Goal: Check status: Check status

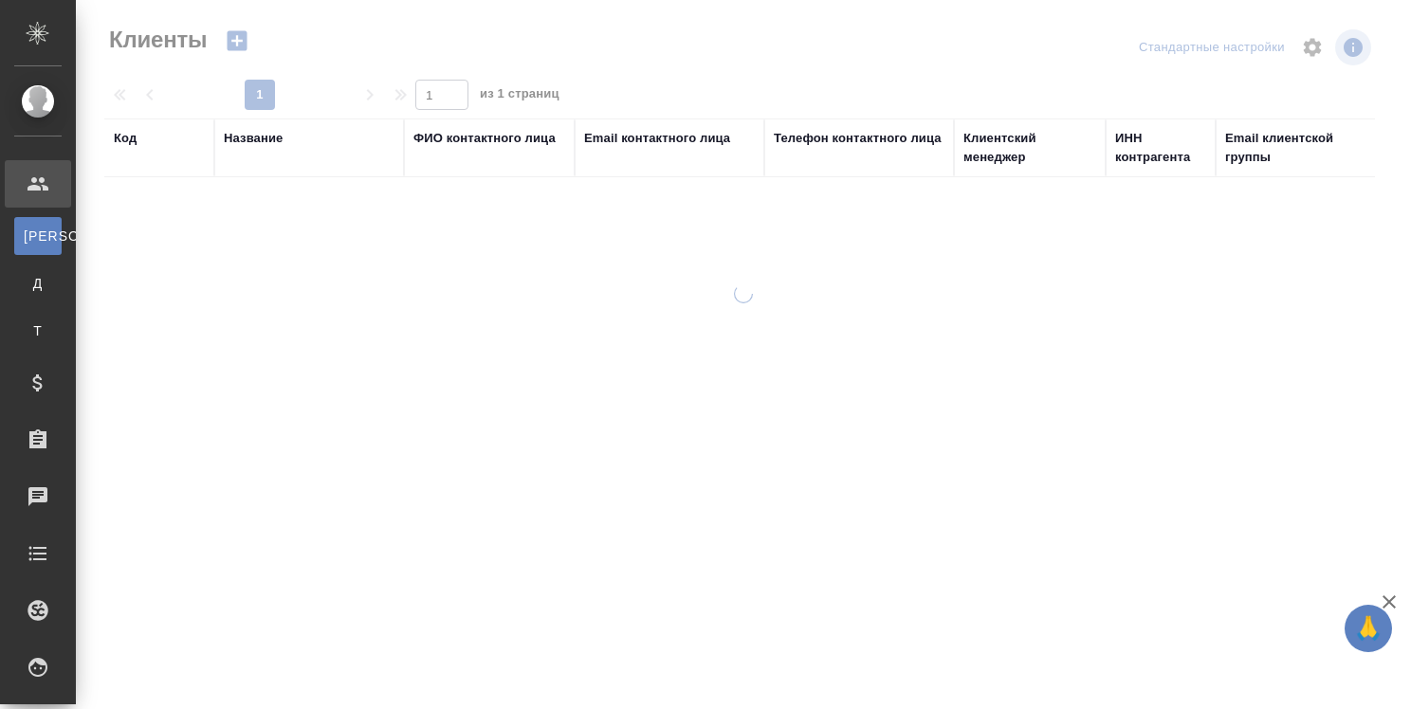
select select "RU"
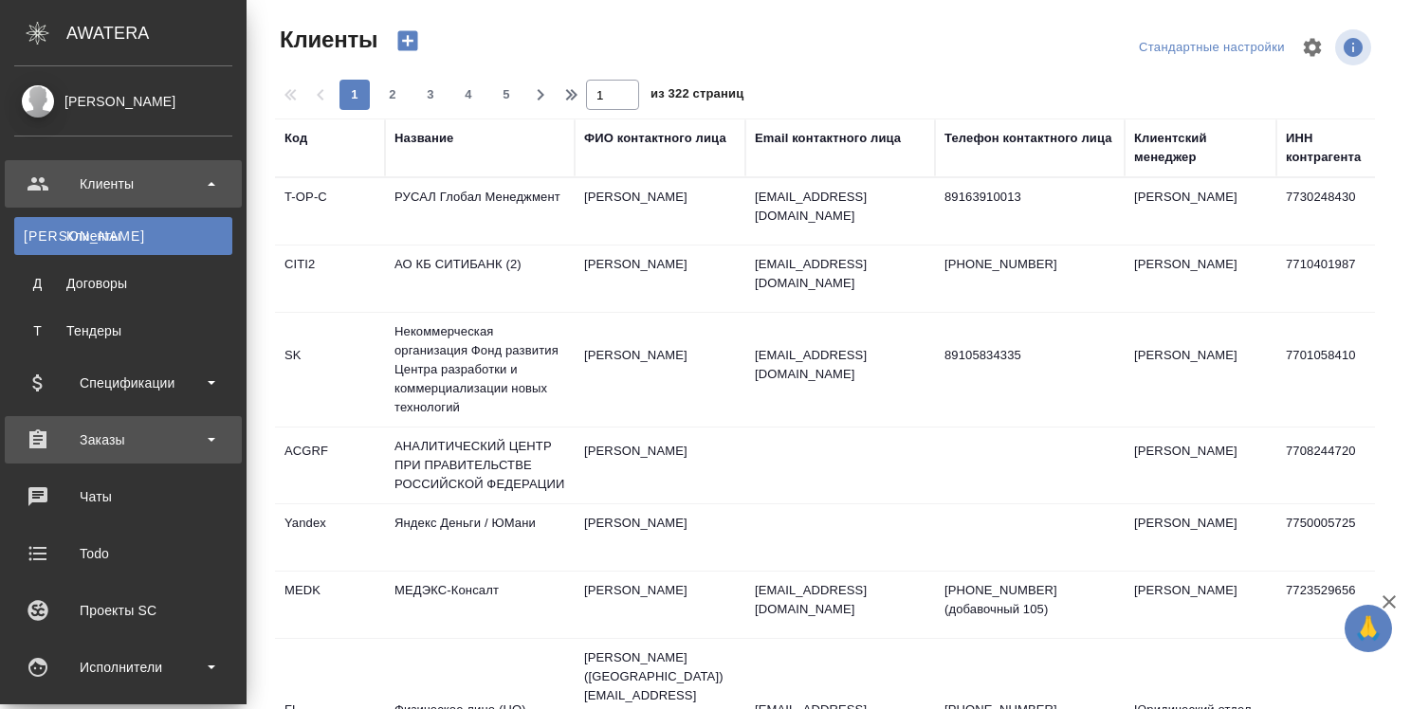
click at [119, 440] on div "Заказы" at bounding box center [123, 440] width 218 height 28
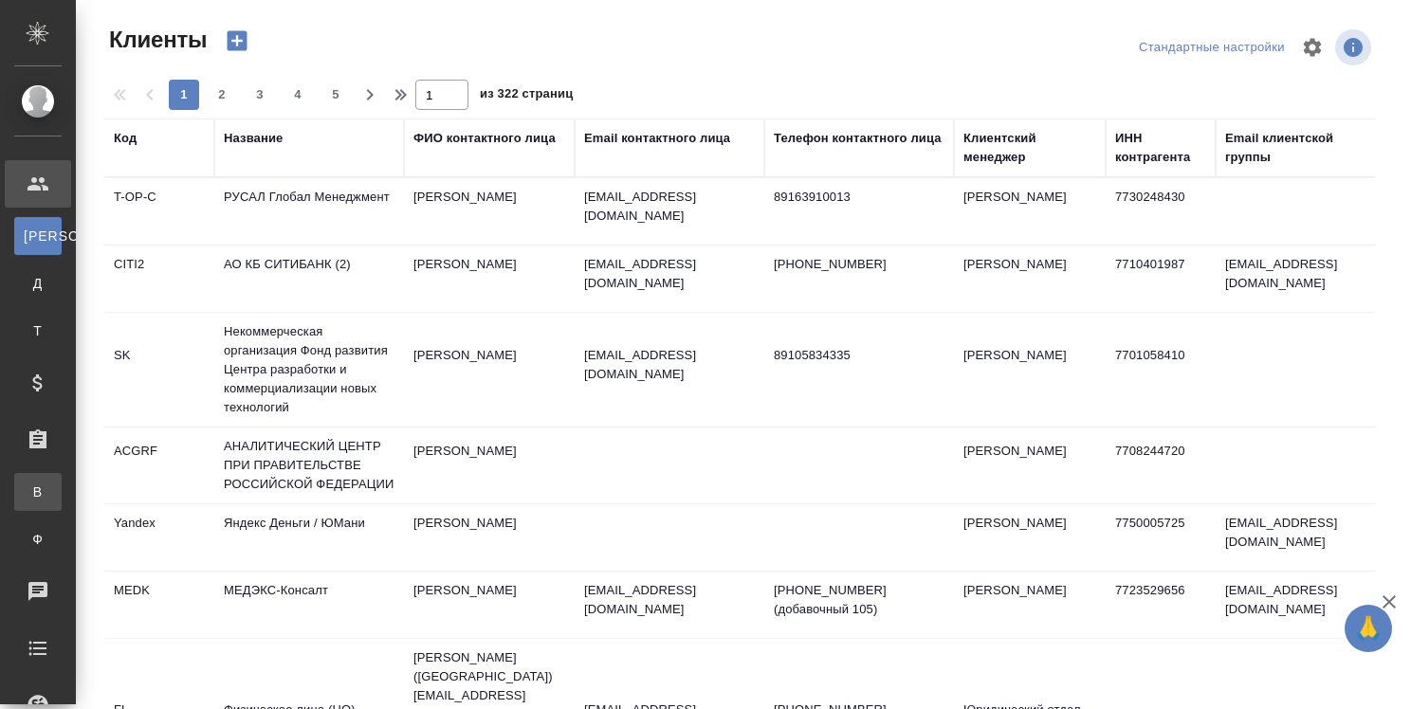
click at [28, 491] on div "Все заказы" at bounding box center [14, 492] width 28 height 19
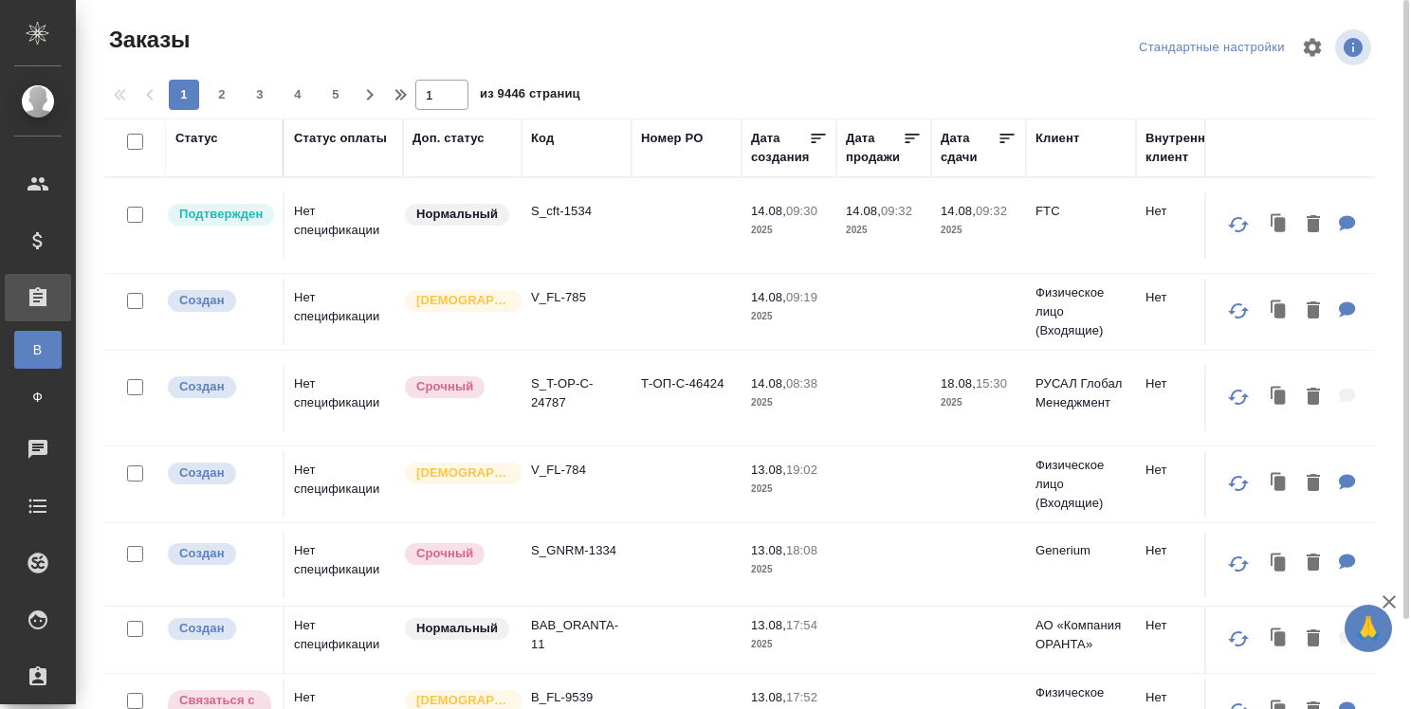
click at [546, 141] on div "Код" at bounding box center [542, 138] width 23 height 19
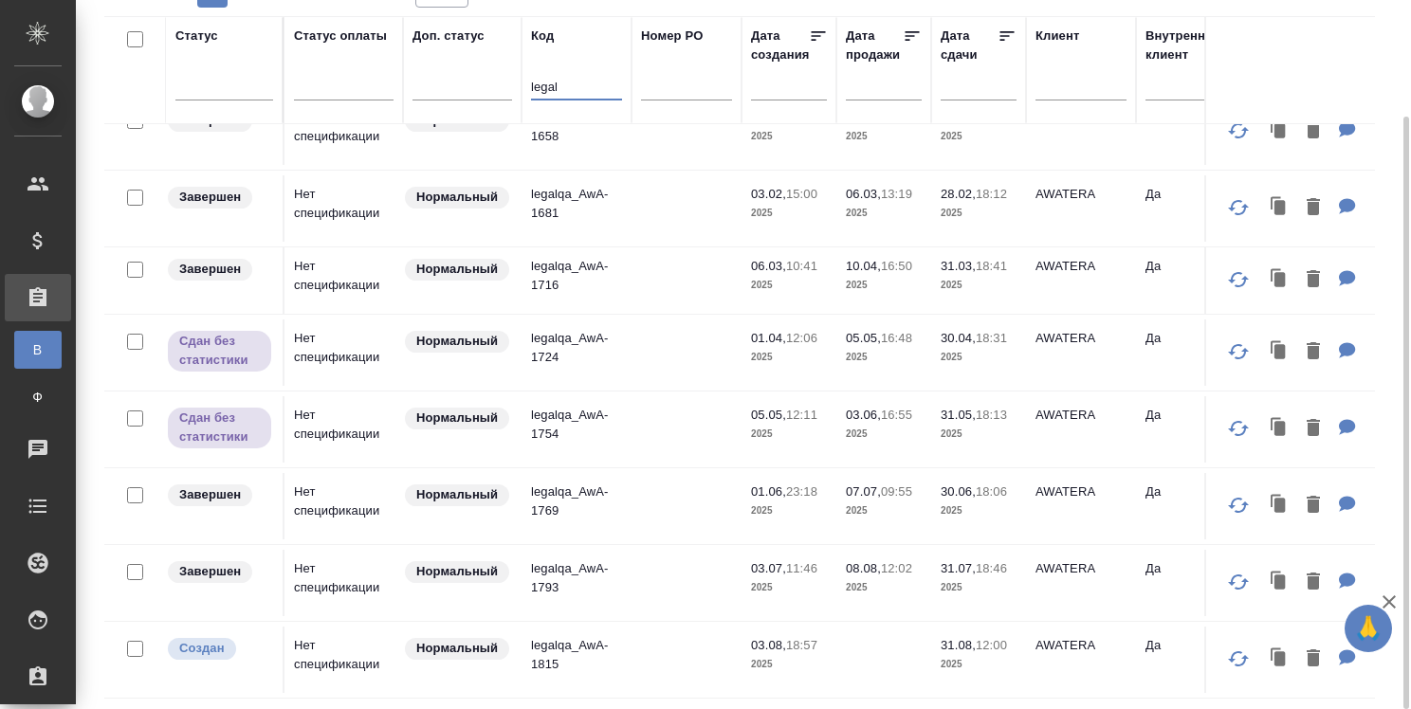
scroll to position [1241, 0]
type input "legal"
click at [561, 636] on p "legalqa_AwA-1815" at bounding box center [576, 655] width 91 height 38
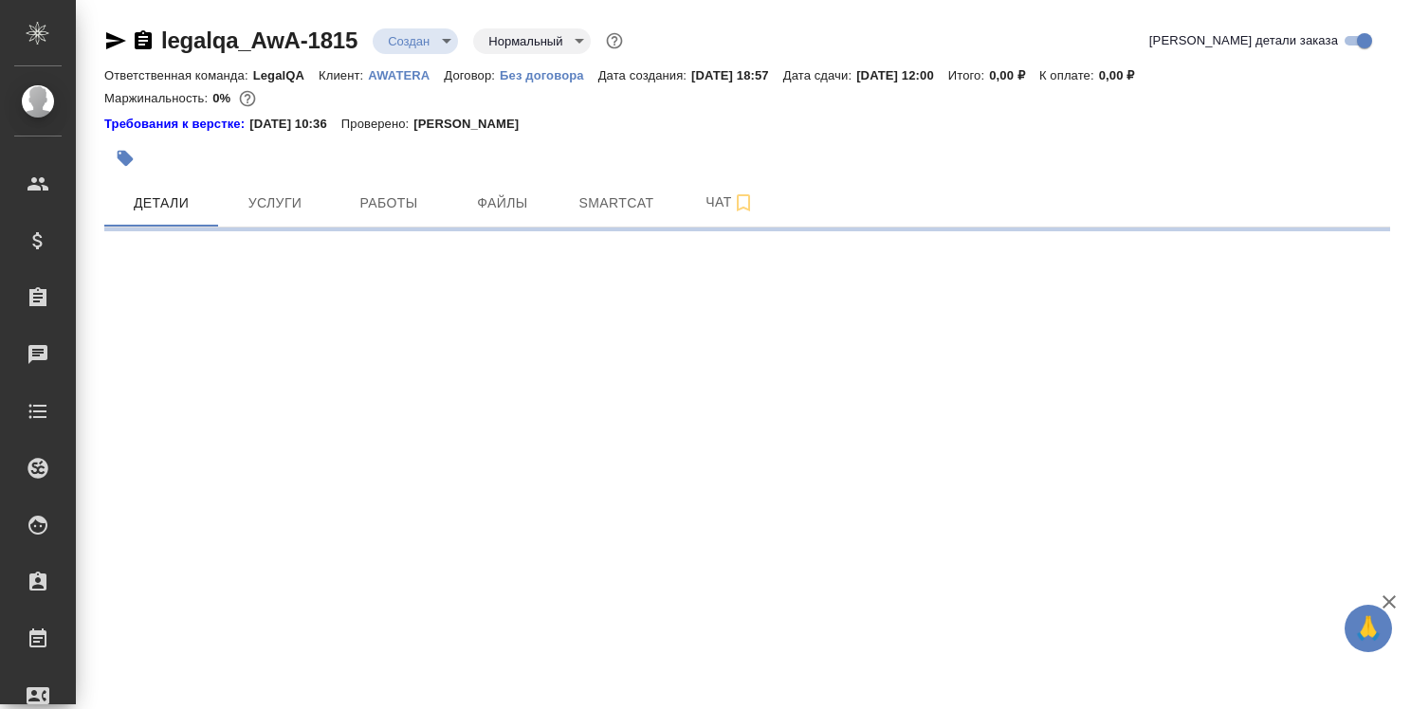
click at [118, 44] on icon "button" at bounding box center [116, 40] width 20 height 17
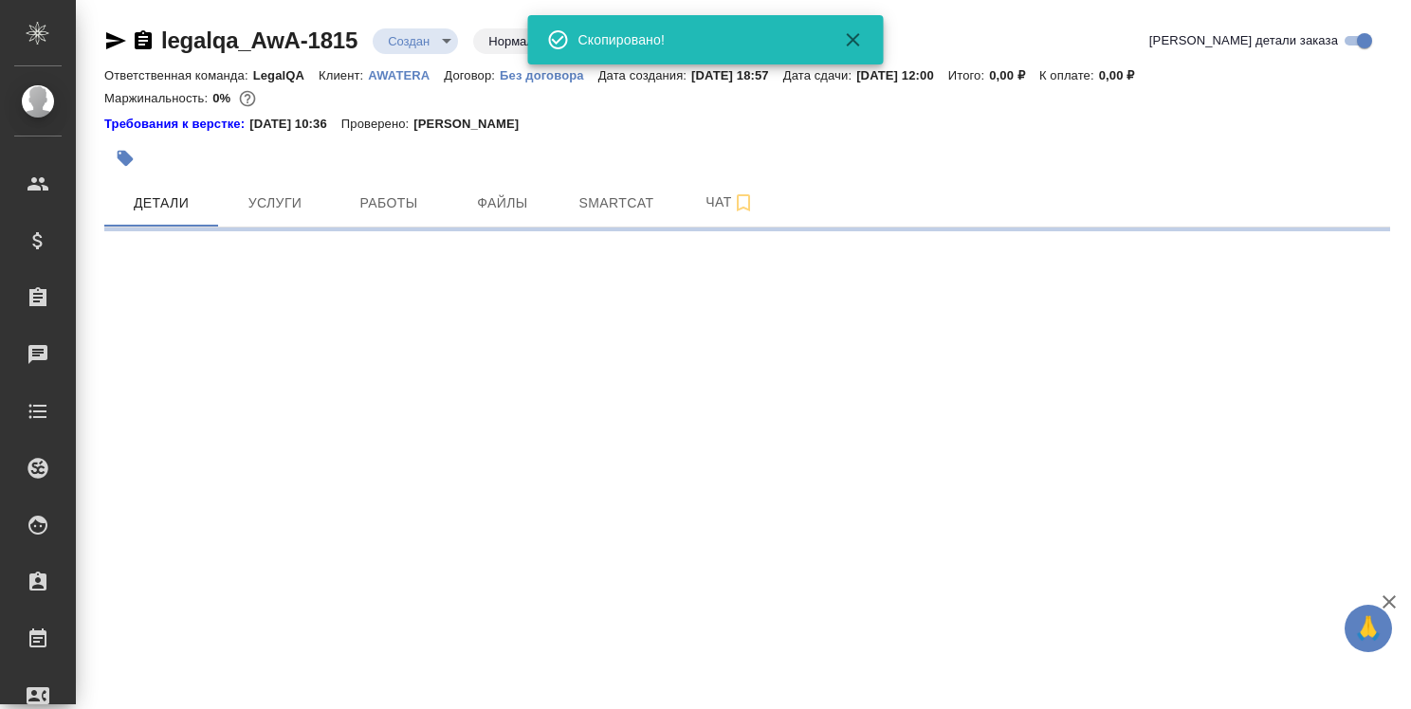
select select "RU"
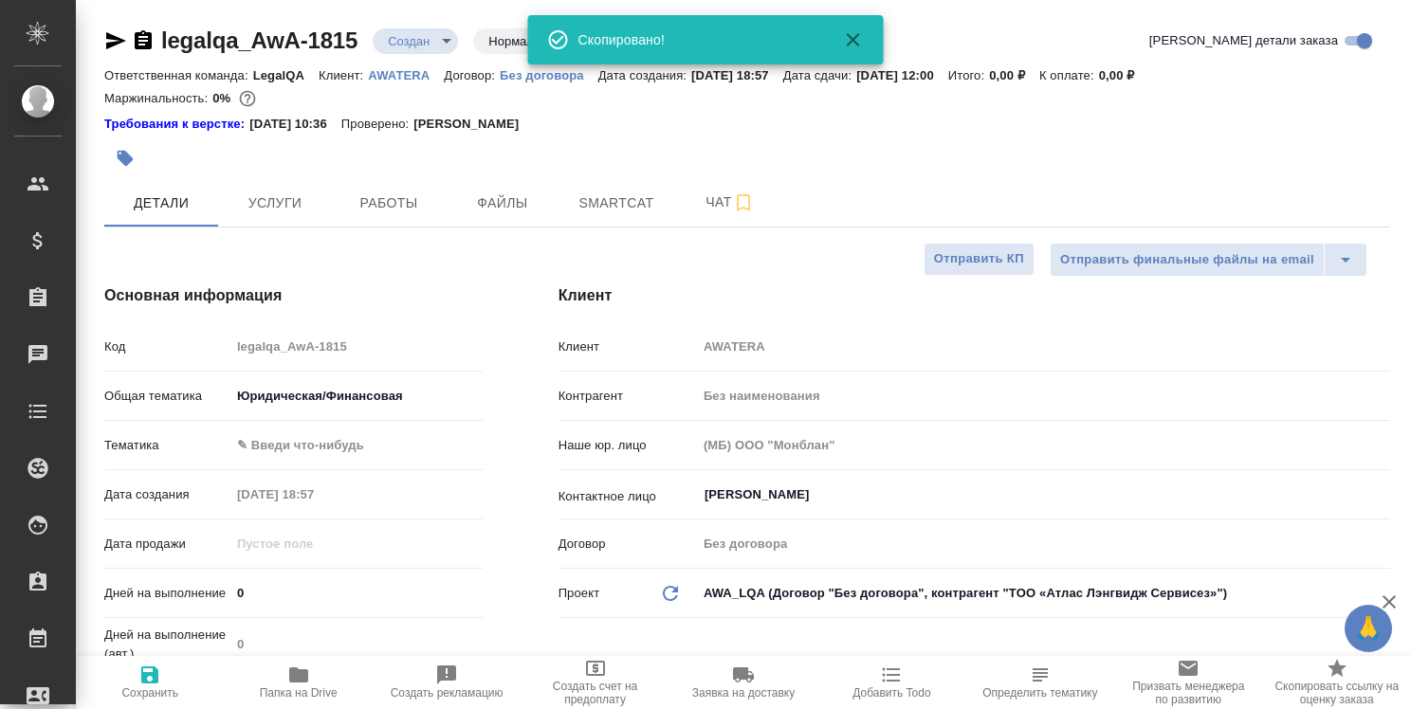
type textarea "x"
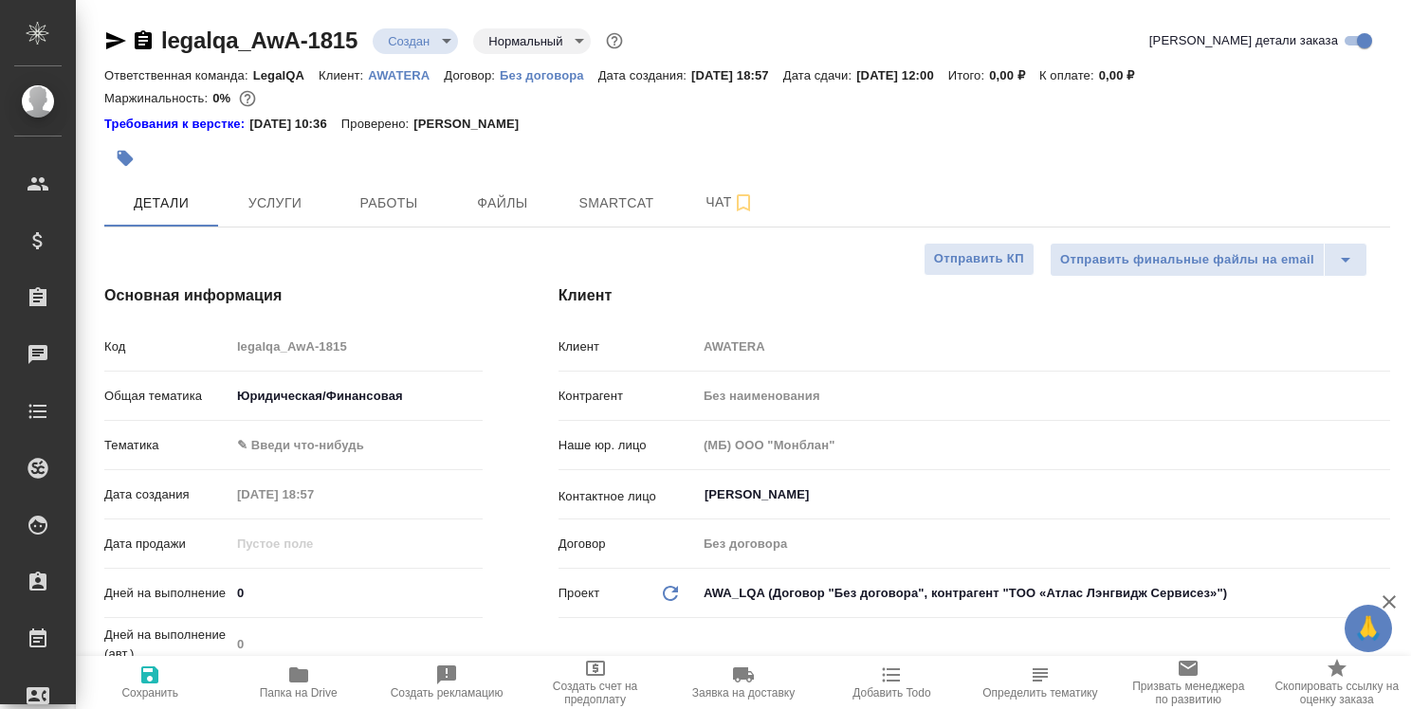
type textarea "x"
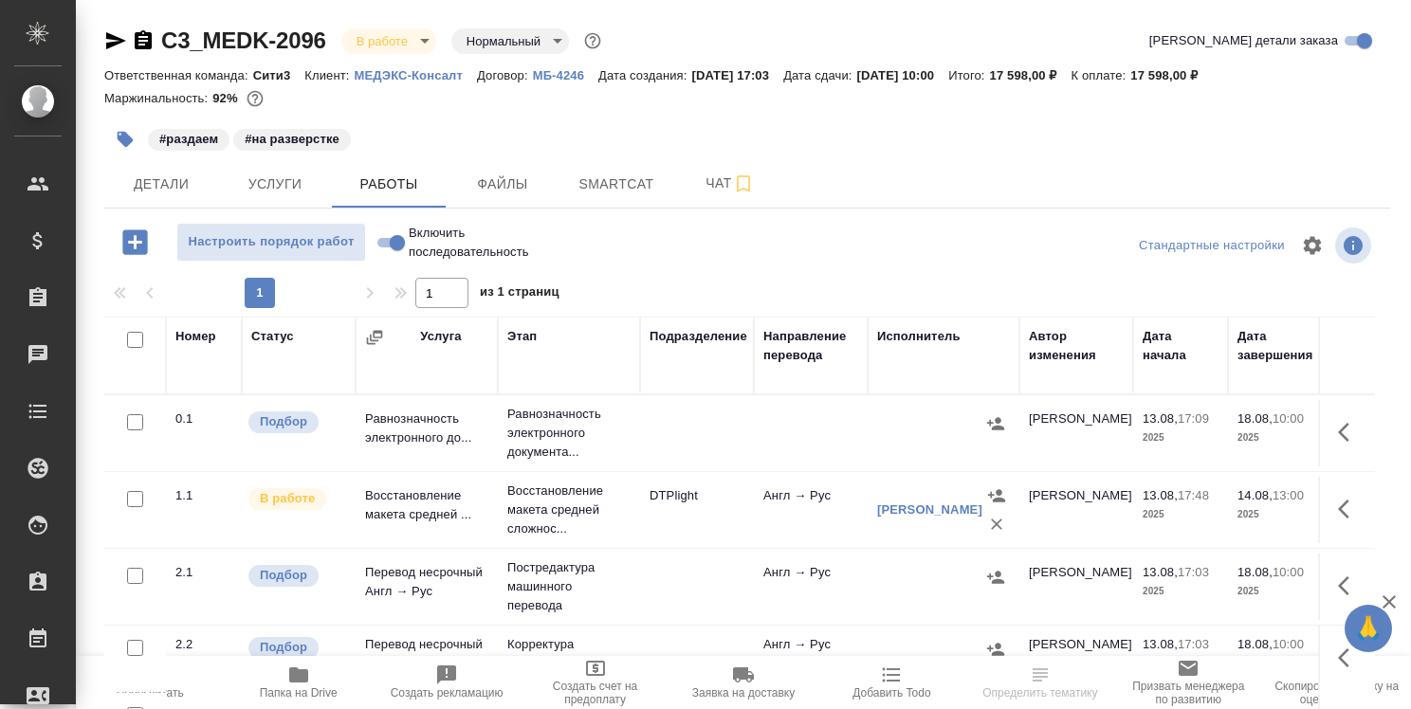
click at [310, 676] on span "Папка на Drive" at bounding box center [297, 682] width 125 height 36
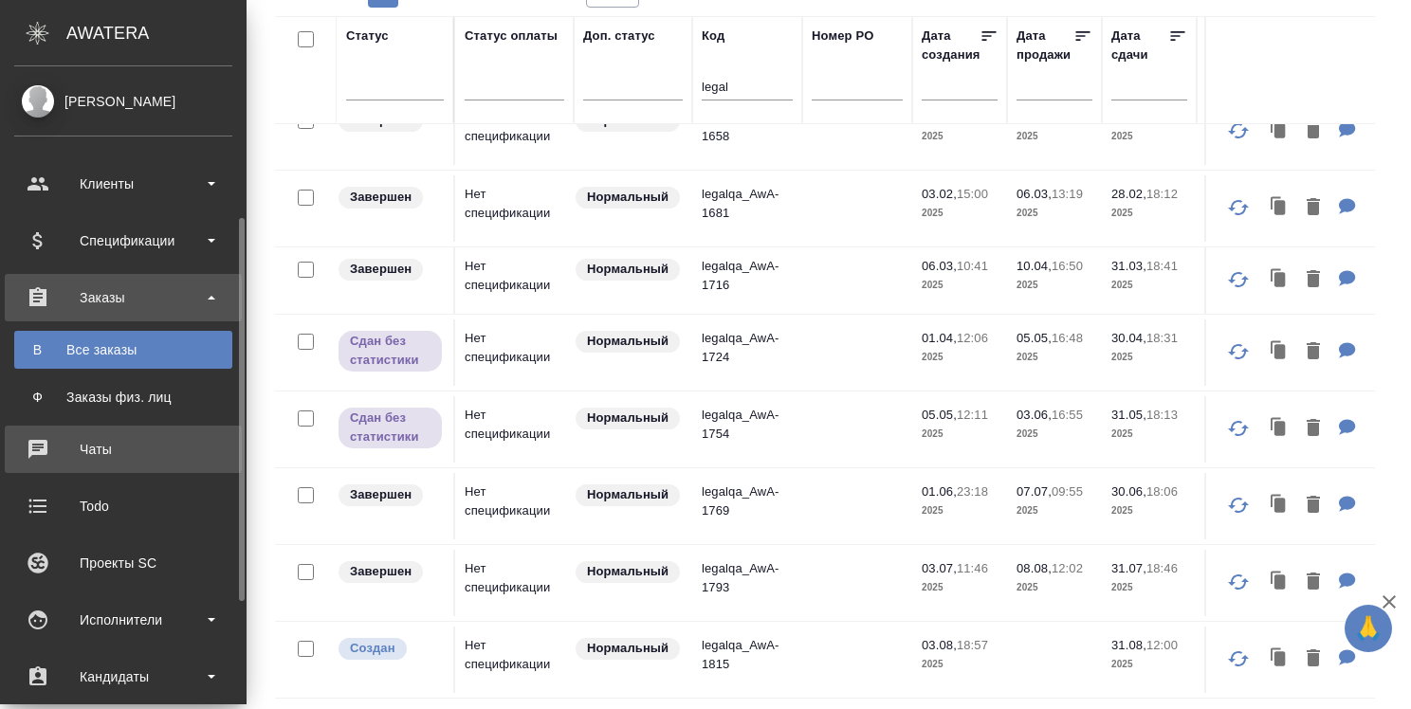
scroll to position [190, 0]
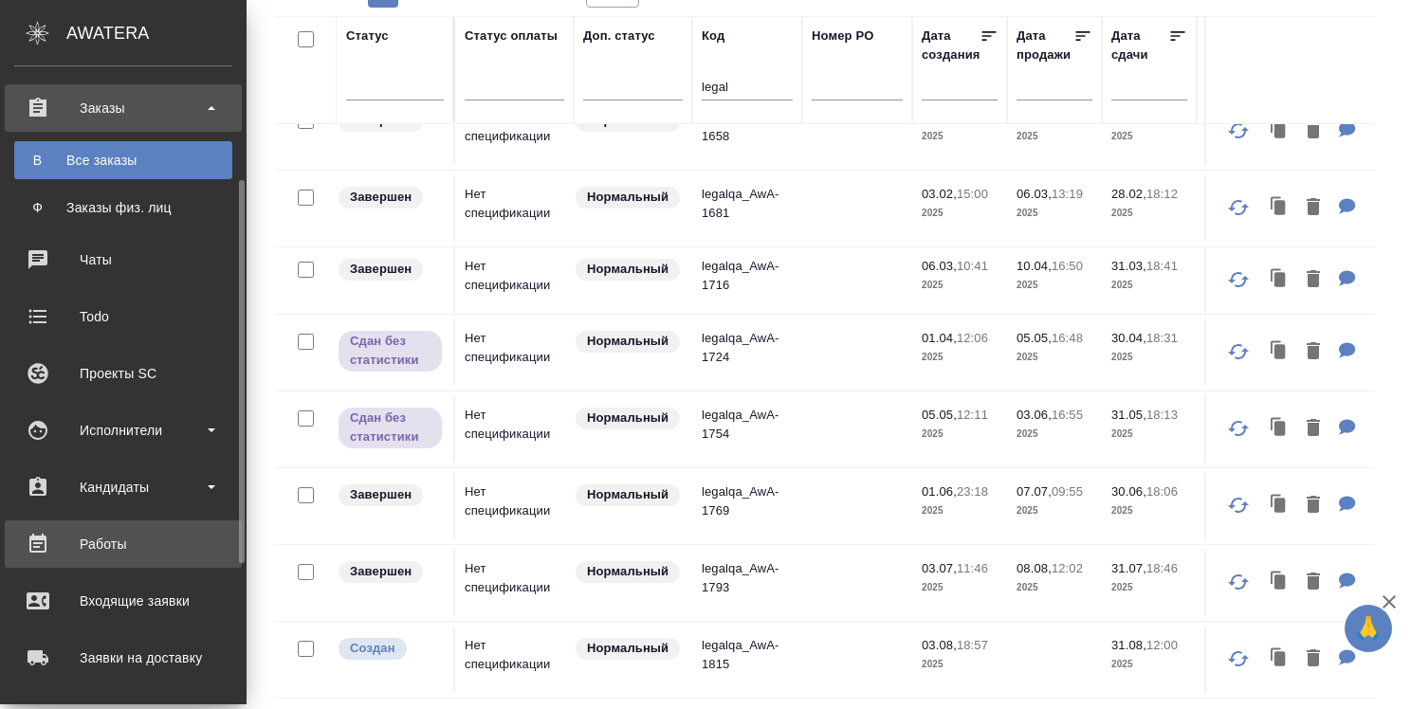
click at [96, 543] on div "Работы" at bounding box center [123, 544] width 218 height 28
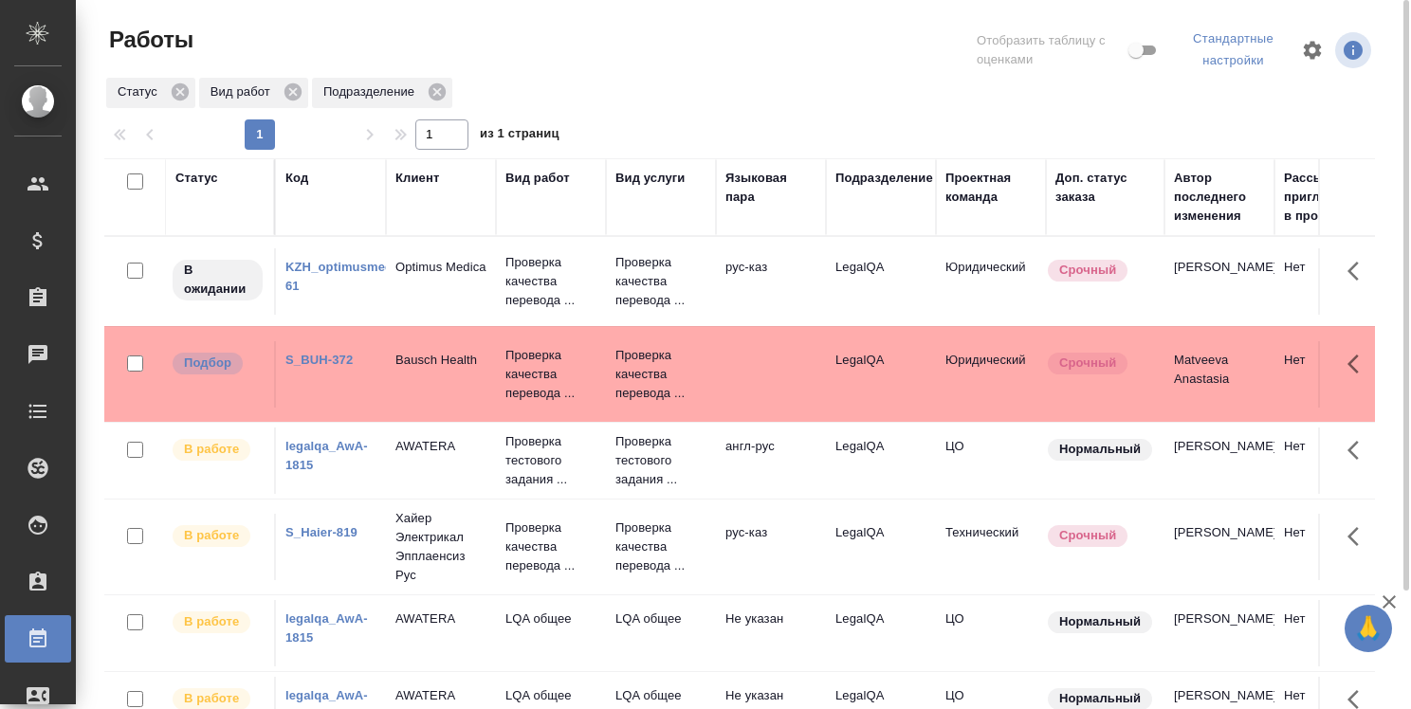
click at [343, 360] on link "S_BUH-372" at bounding box center [318, 360] width 67 height 14
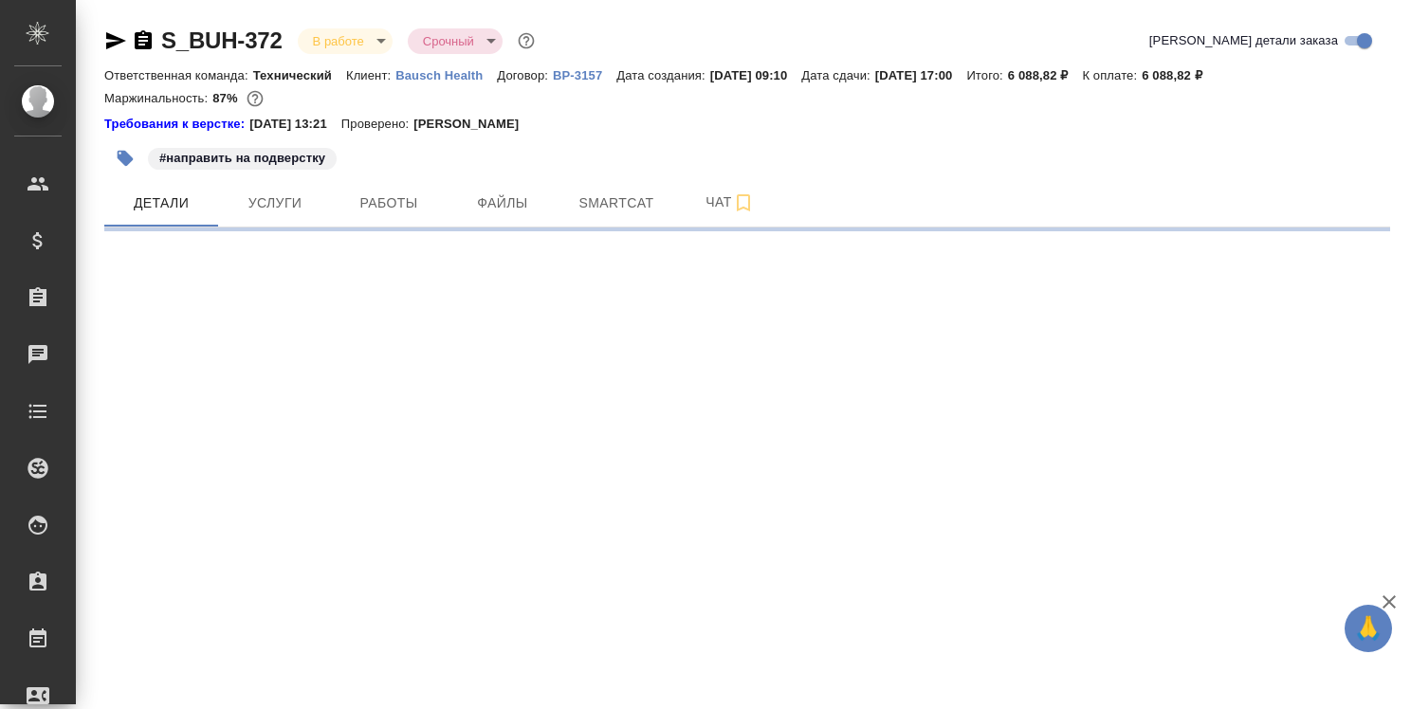
select select "RU"
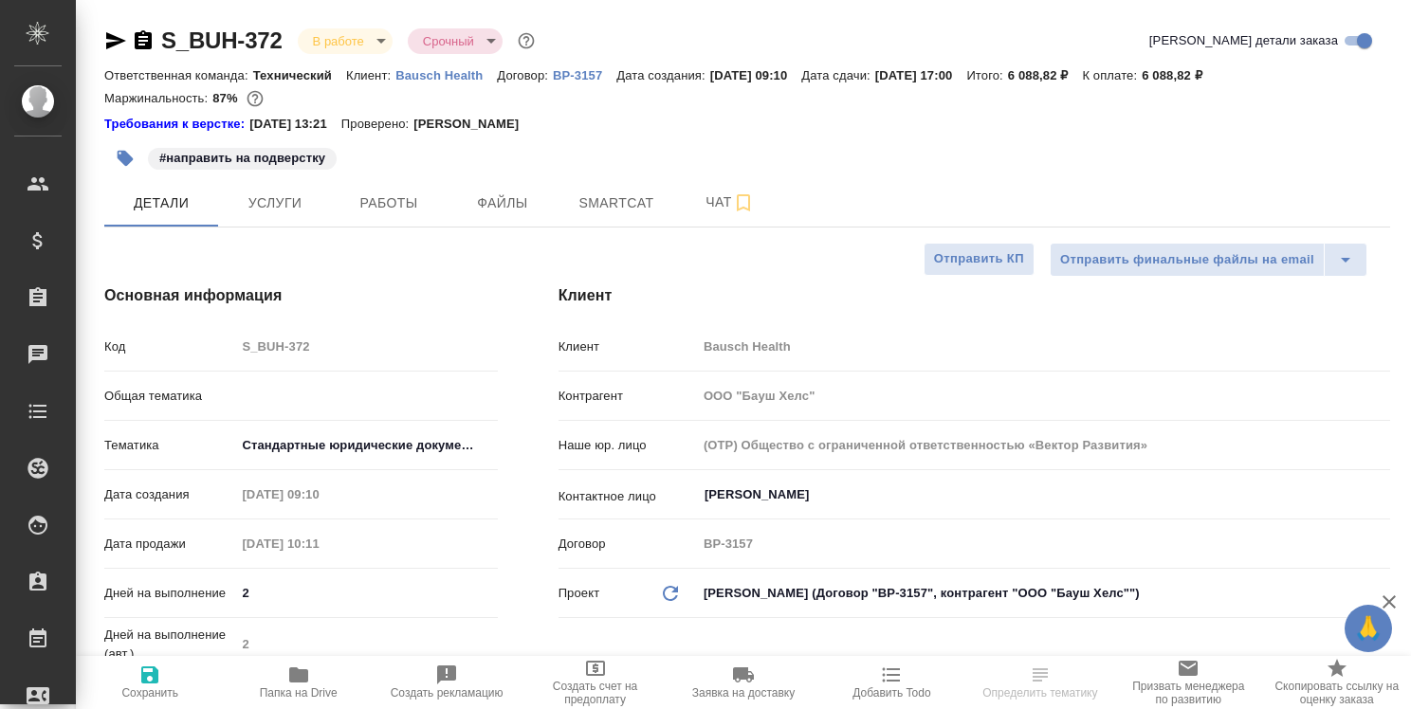
type textarea "x"
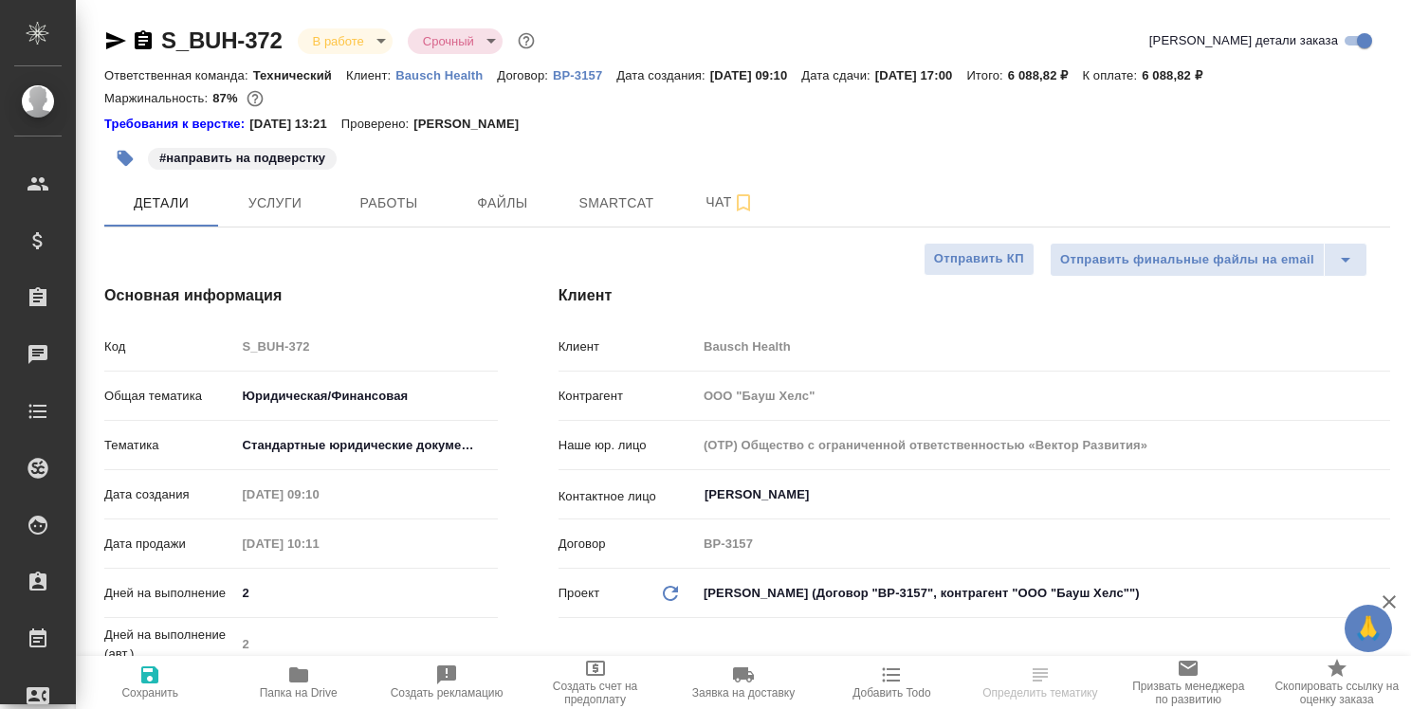
type textarea "x"
click at [616, 201] on span "Smartcat" at bounding box center [616, 204] width 91 height 24
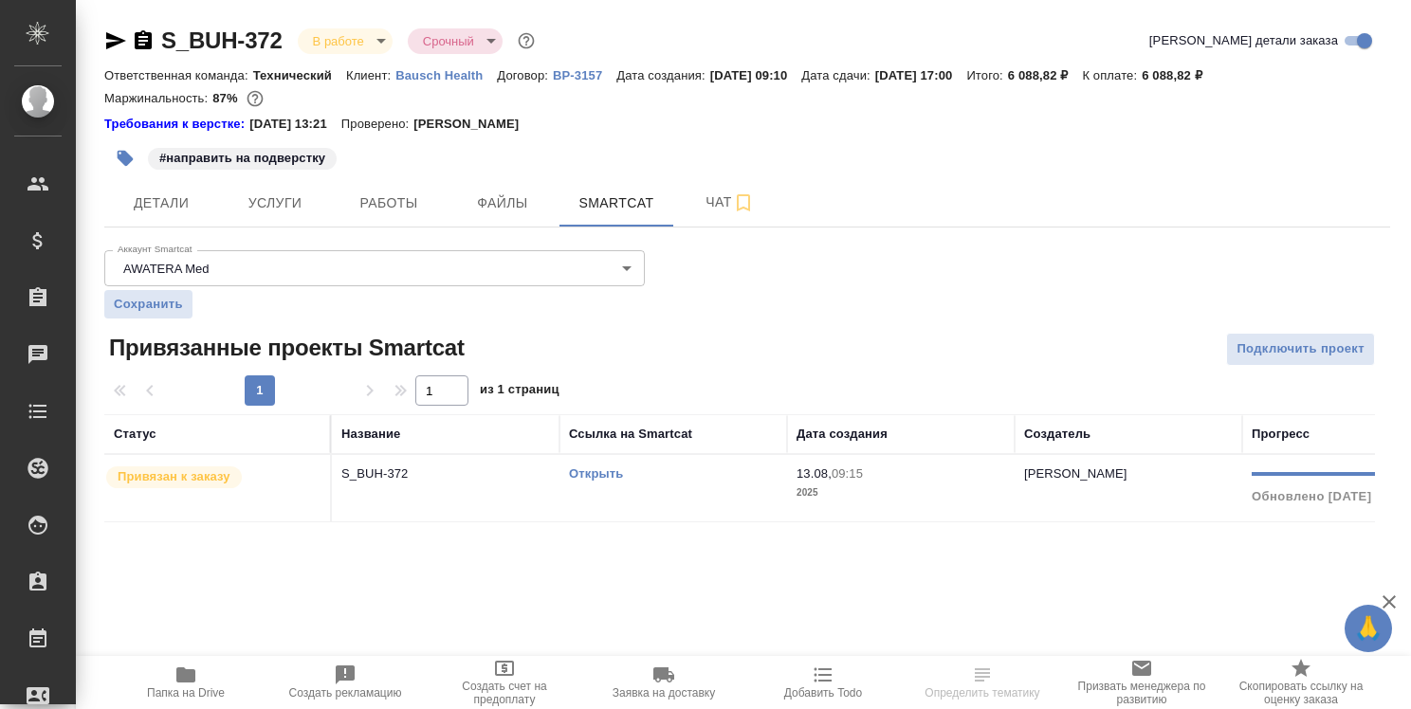
click at [611, 472] on link "Открыть" at bounding box center [596, 474] width 54 height 14
click at [397, 199] on span "Работы" at bounding box center [388, 204] width 91 height 24
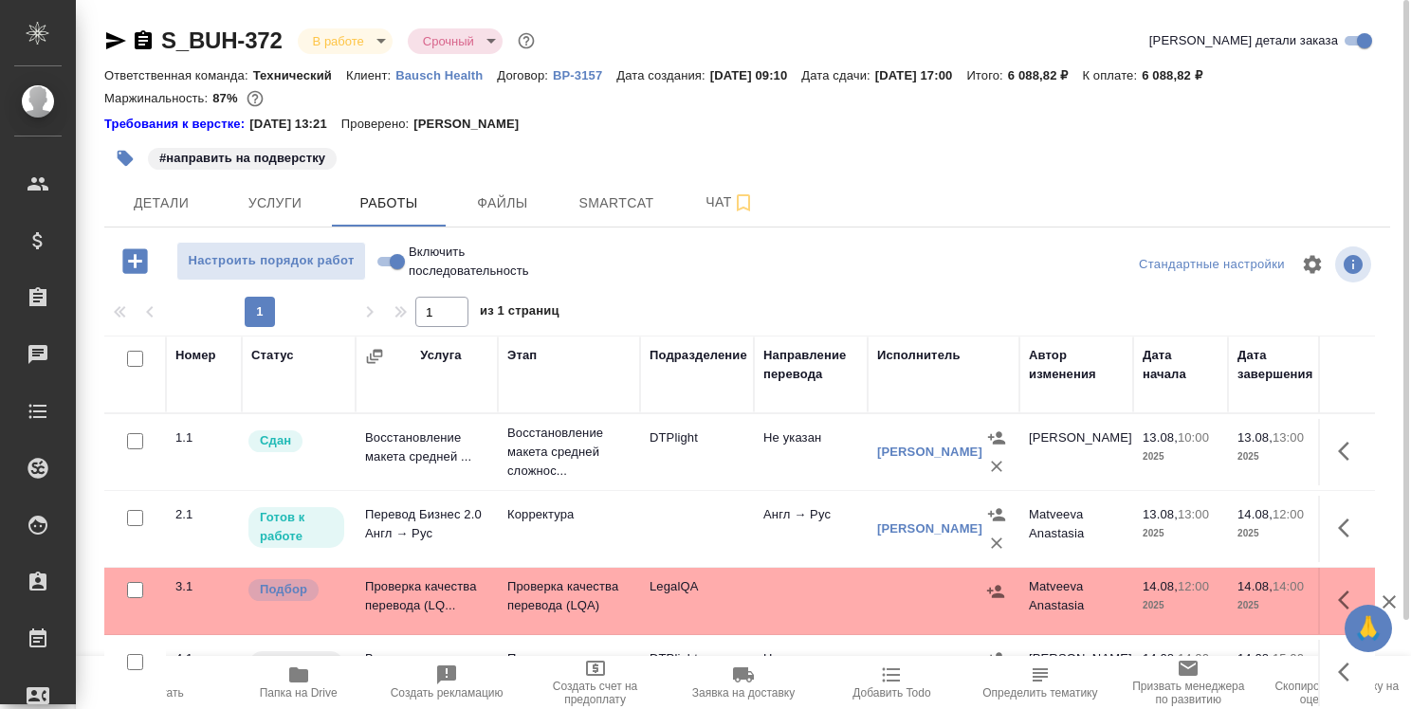
click at [111, 44] on icon "button" at bounding box center [116, 40] width 20 height 17
click at [164, 202] on span "Детали" at bounding box center [161, 204] width 91 height 24
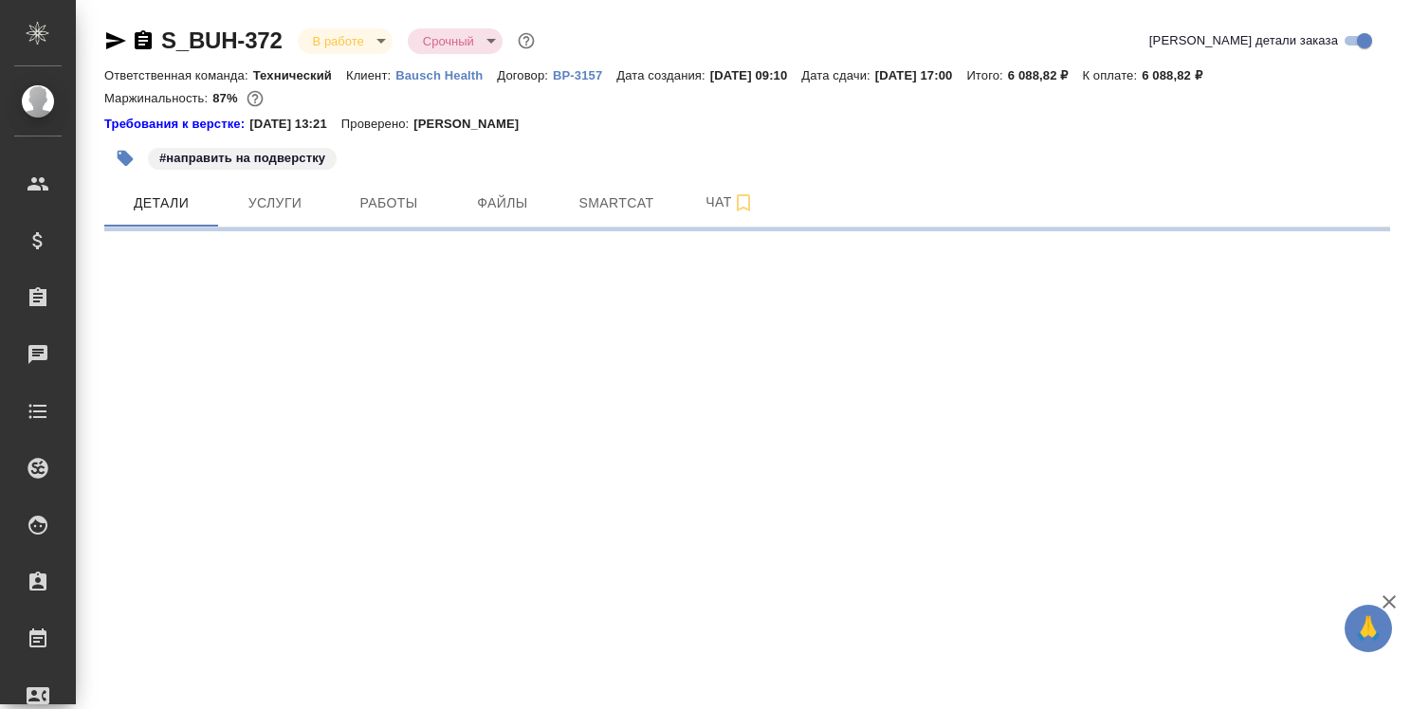
select select "RU"
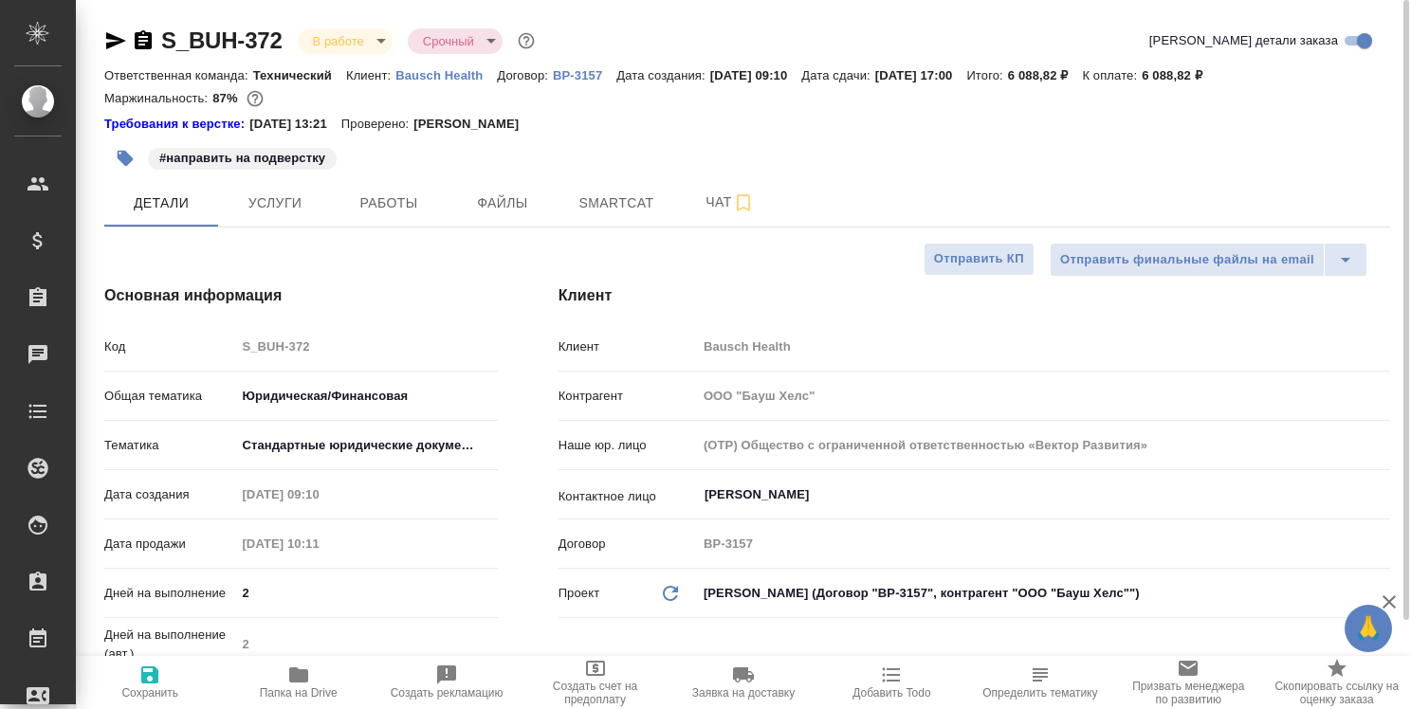
type textarea "x"
type input "Matveeva Anastasia"
type input "[PERSON_NAME]pereverzeva"
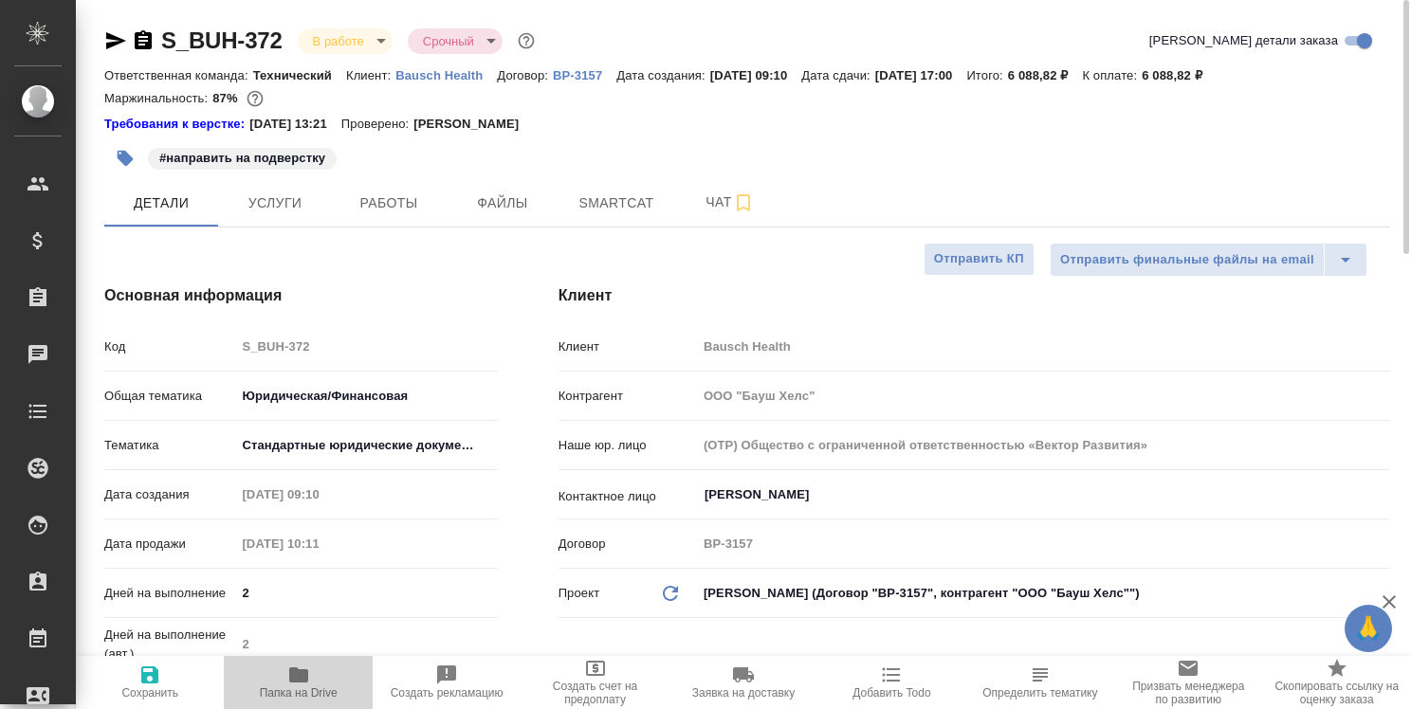
click at [300, 675] on icon "button" at bounding box center [298, 675] width 19 height 15
type textarea "x"
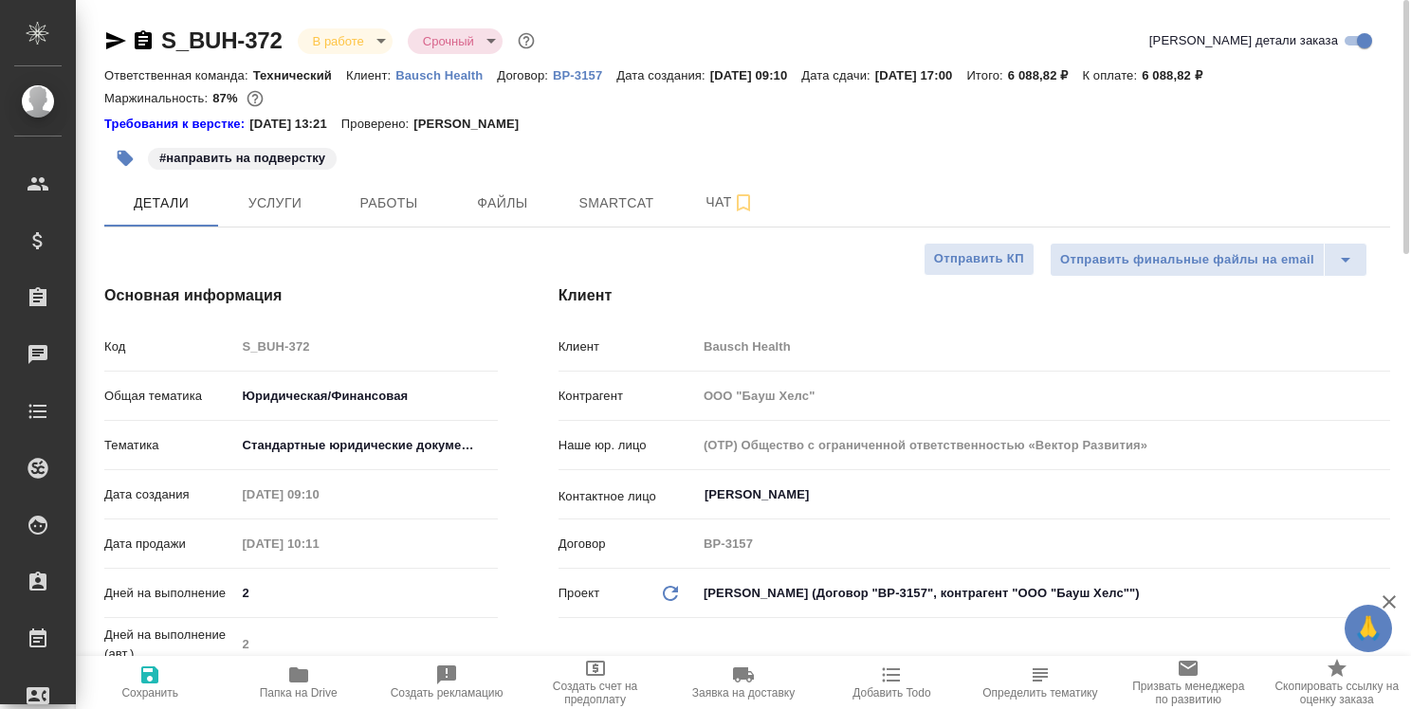
type textarea "x"
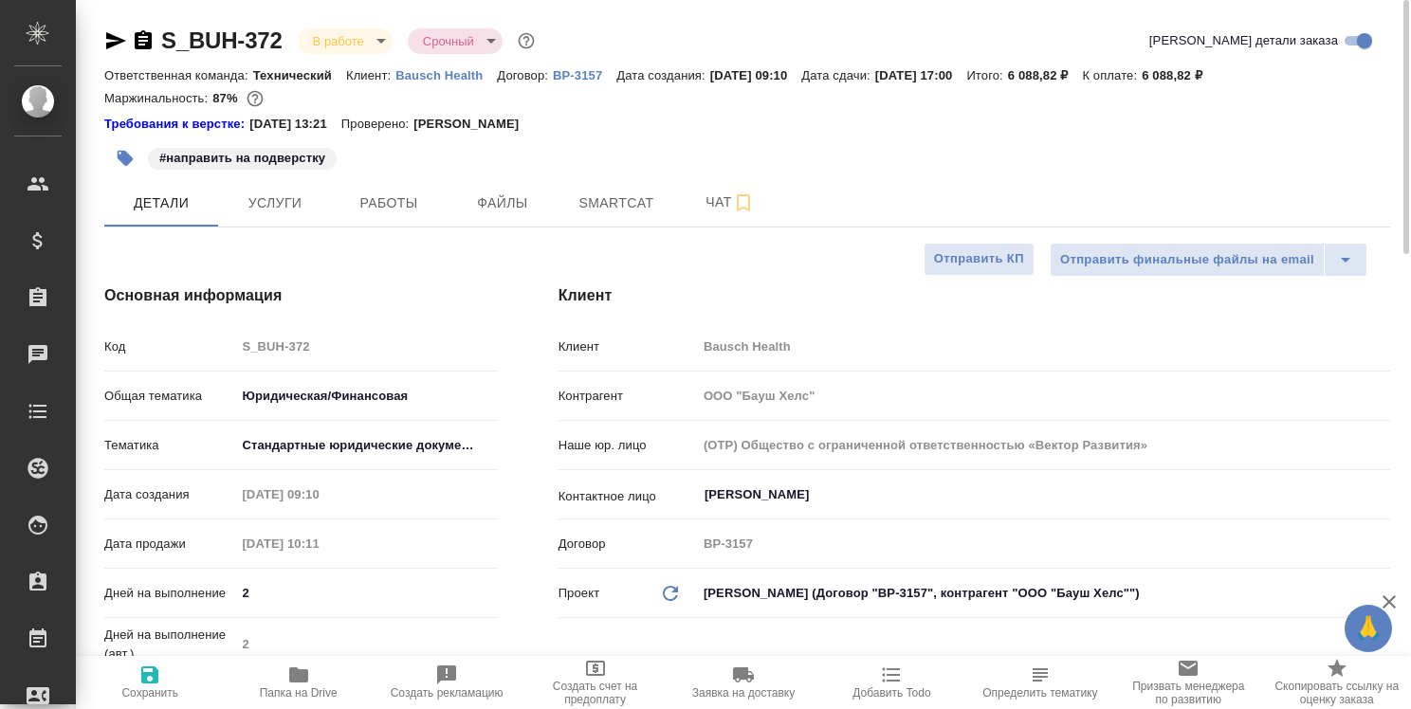
type textarea "x"
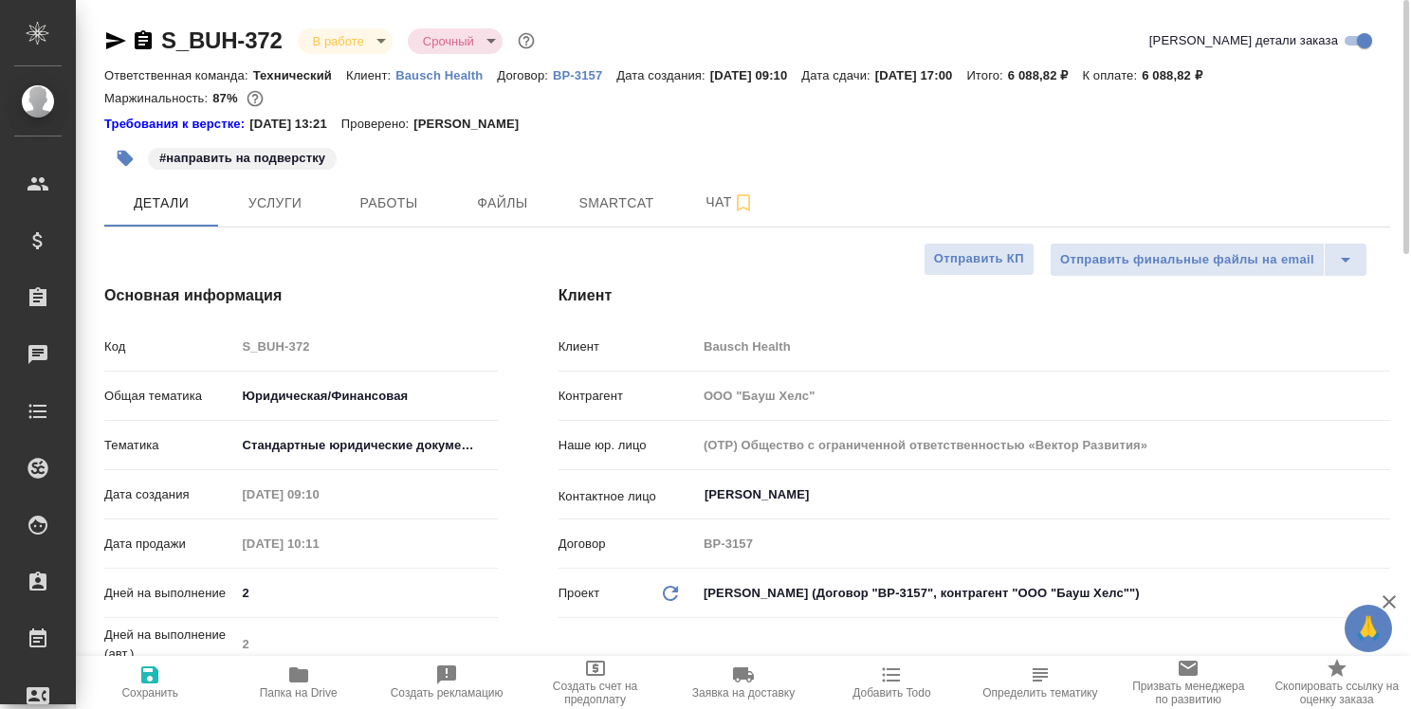
type textarea "x"
